Goal: Navigation & Orientation: Go to known website

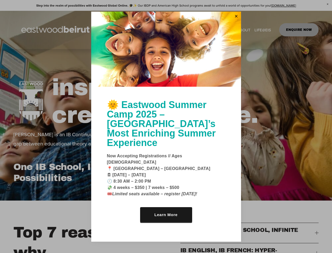
click at [237, 21] on link "Close" at bounding box center [237, 16] width 8 height 8
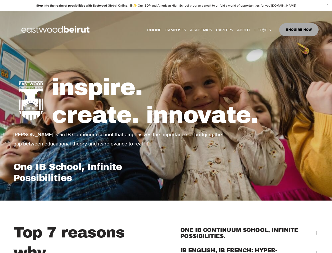
click at [166, 57] on div "inspire. create. innovate. [PERSON_NAME] is an IB Continuum school that emphasi…" at bounding box center [166, 124] width 332 height 151
